Goal: Task Accomplishment & Management: Manage account settings

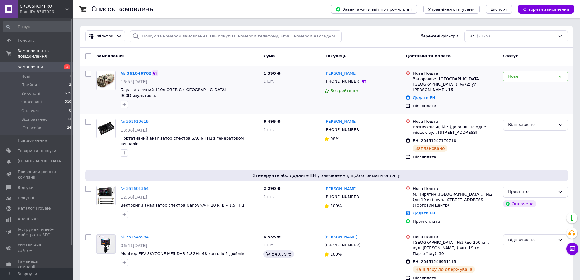
click at [153, 72] on icon at bounding box center [155, 73] width 5 height 5
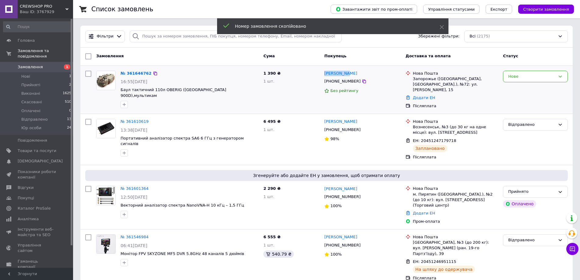
drag, startPoint x: 346, startPoint y: 74, endPoint x: 323, endPoint y: 74, distance: 23.4
click at [323, 74] on div "[PERSON_NAME] [PHONE_NUMBER] Без рейтингу" at bounding box center [362, 89] width 81 height 43
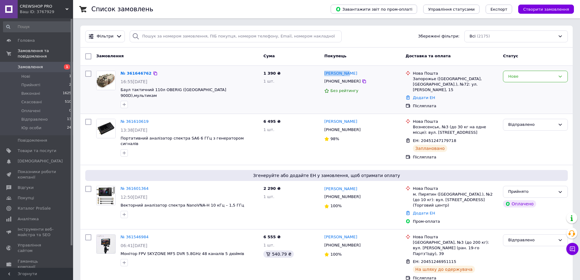
copy link "[PERSON_NAME]"
click at [142, 74] on link "№ 361646762" at bounding box center [136, 73] width 31 height 5
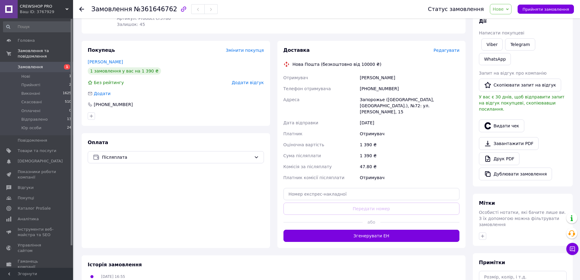
scroll to position [91, 0]
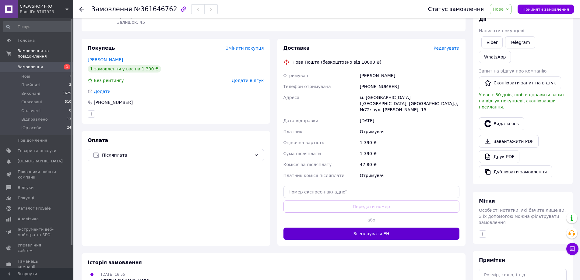
click at [362, 227] on button "Згенерувати ЕН" at bounding box center [371, 233] width 176 height 12
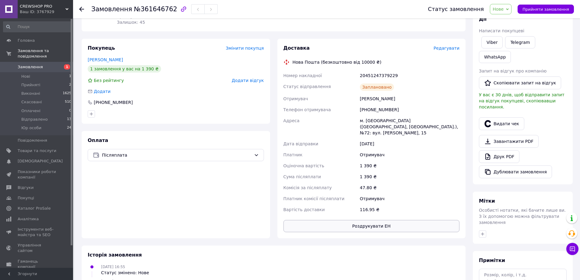
click at [374, 220] on button "Роздрукувати ЕН" at bounding box center [371, 226] width 176 height 12
click at [381, 220] on button "Роздрукувати ЕН" at bounding box center [371, 226] width 176 height 12
click at [32, 64] on span "Замовлення" at bounding box center [30, 66] width 25 height 5
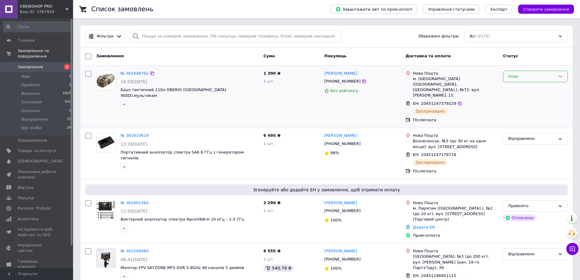
click at [561, 76] on icon at bounding box center [560, 76] width 5 height 5
click at [525, 89] on li "Прийнято" at bounding box center [535, 88] width 64 height 11
click at [457, 101] on icon at bounding box center [459, 103] width 5 height 5
